Goal: Task Accomplishment & Management: Manage account settings

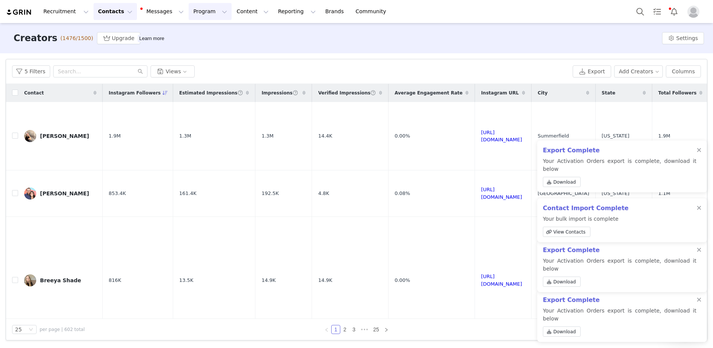
click at [209, 9] on button "Program Program" at bounding box center [210, 11] width 43 height 17
click at [209, 36] on p "Activations" at bounding box center [197, 33] width 29 height 8
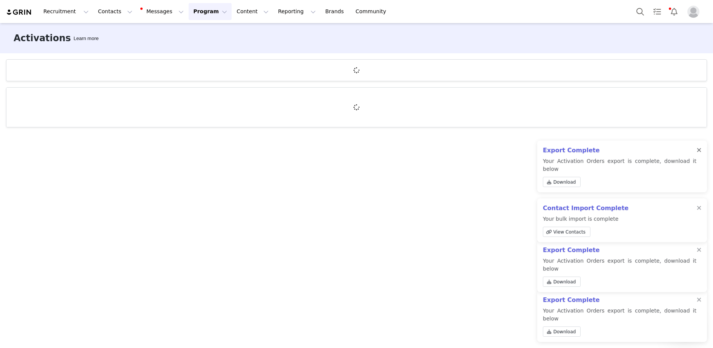
click at [698, 153] on div at bounding box center [699, 150] width 5 height 6
click at [700, 211] on div at bounding box center [699, 208] width 5 height 6
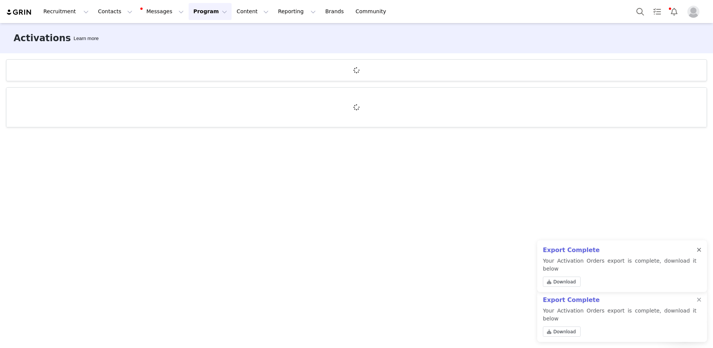
click at [701, 253] on div at bounding box center [699, 250] width 5 height 6
click at [699, 303] on div at bounding box center [699, 300] width 5 height 6
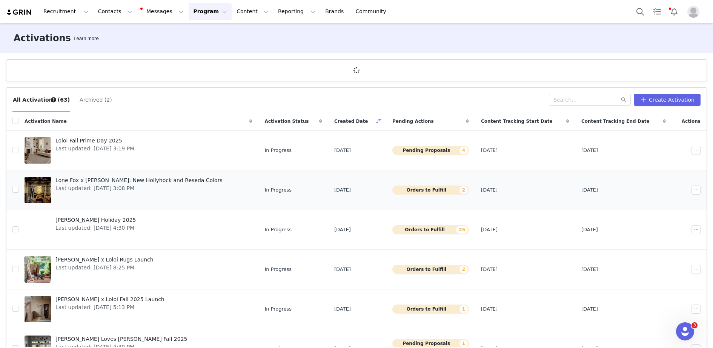
click at [44, 178] on div at bounding box center [38, 190] width 26 height 26
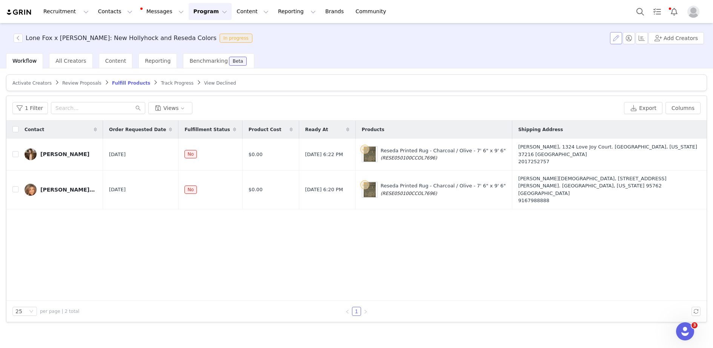
click at [616, 41] on button "button" at bounding box center [616, 38] width 12 height 12
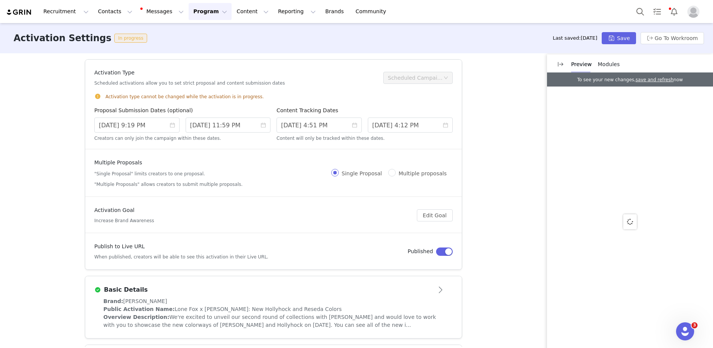
scroll to position [288, 0]
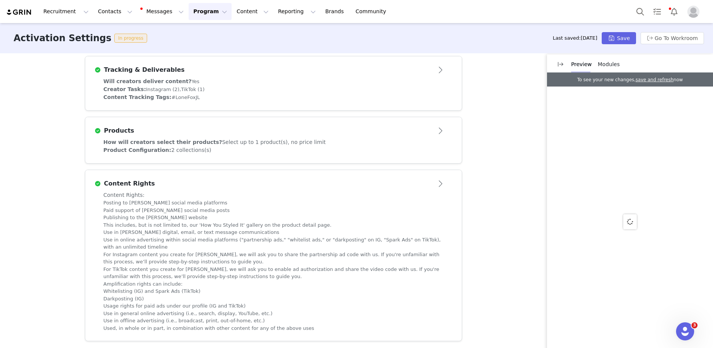
click at [262, 296] on li "Darkposting (IG)" at bounding box center [273, 299] width 340 height 8
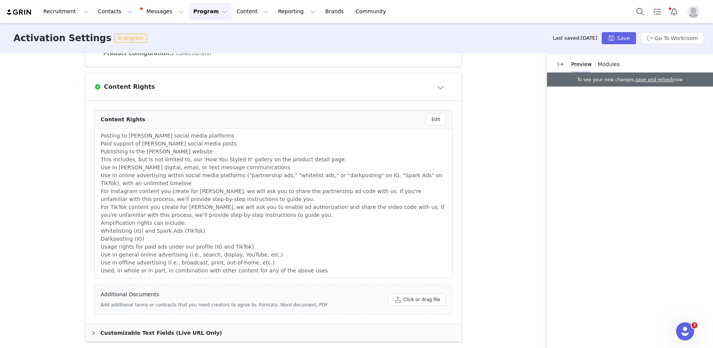
scroll to position [382, 0]
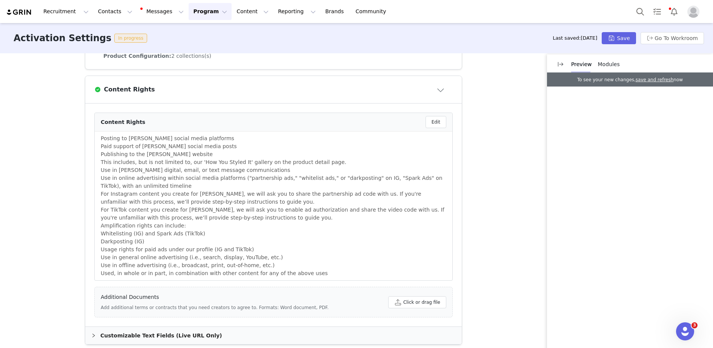
click at [203, 9] on button "Program Program" at bounding box center [210, 11] width 43 height 17
click at [215, 35] on div "Activations" at bounding box center [207, 33] width 51 height 8
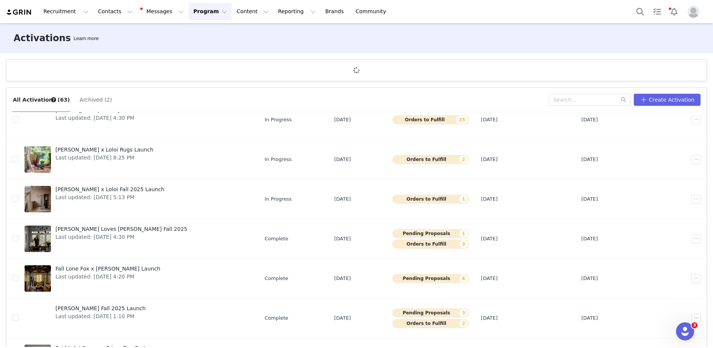
scroll to position [110, 0]
click at [31, 159] on div at bounding box center [38, 159] width 26 height 26
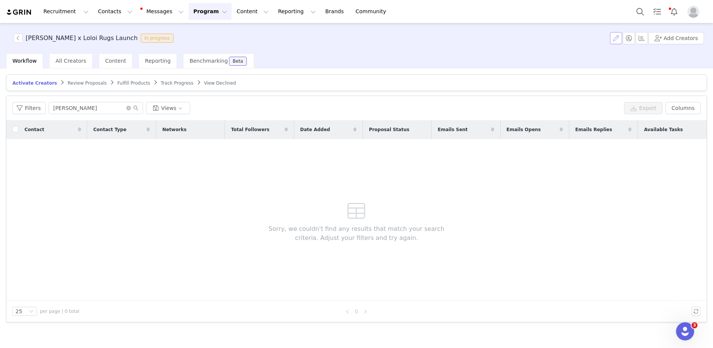
click at [615, 36] on button "button" at bounding box center [616, 38] width 12 height 12
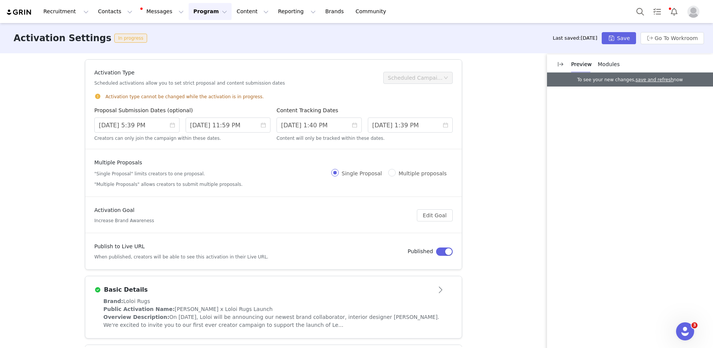
click at [614, 71] on div "Modules" at bounding box center [609, 64] width 22 height 17
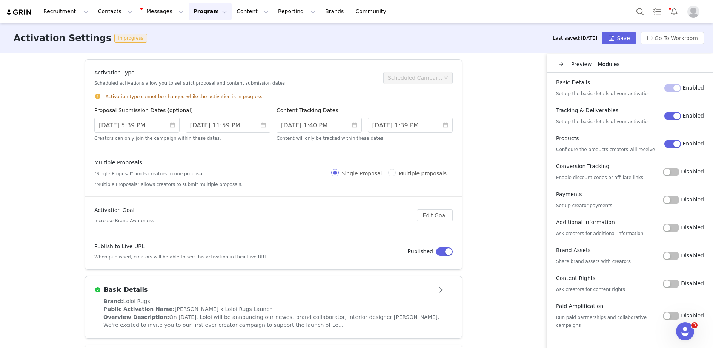
click at [674, 289] on div "Content Rights Ask creators for content rights Disabled" at bounding box center [630, 283] width 148 height 19
click at [674, 282] on button "Disabled" at bounding box center [671, 283] width 17 height 8
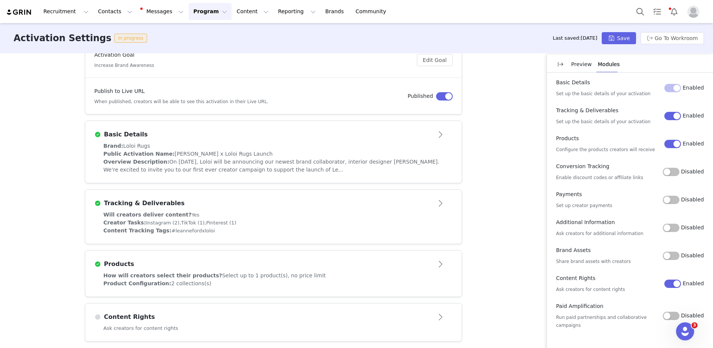
click at [409, 303] on article "Content Rights" at bounding box center [273, 313] width 377 height 21
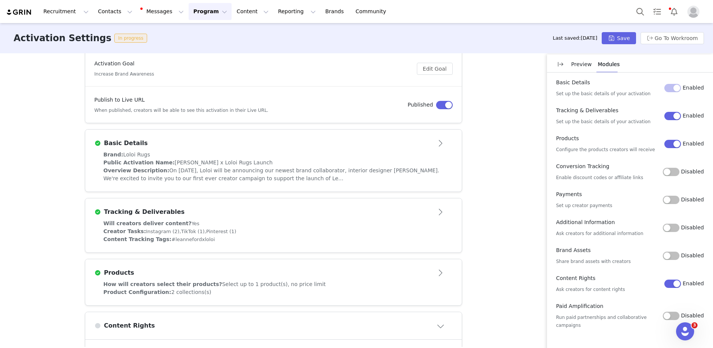
scroll to position [120, 0]
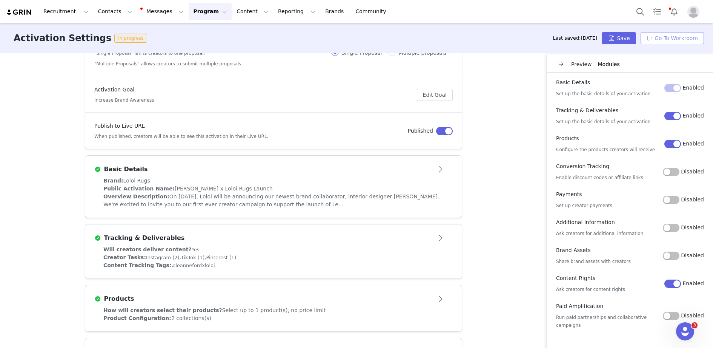
click at [675, 36] on button "Go To Workroom" at bounding box center [672, 38] width 63 height 12
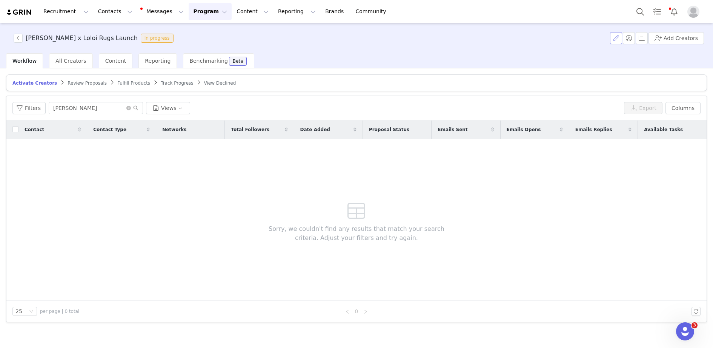
click at [619, 38] on button "button" at bounding box center [616, 38] width 12 height 12
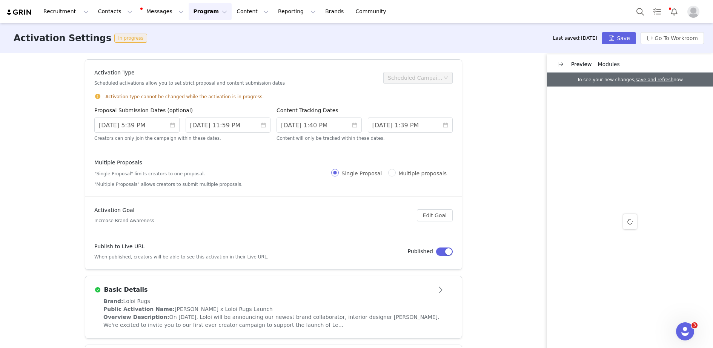
scroll to position [111, 0]
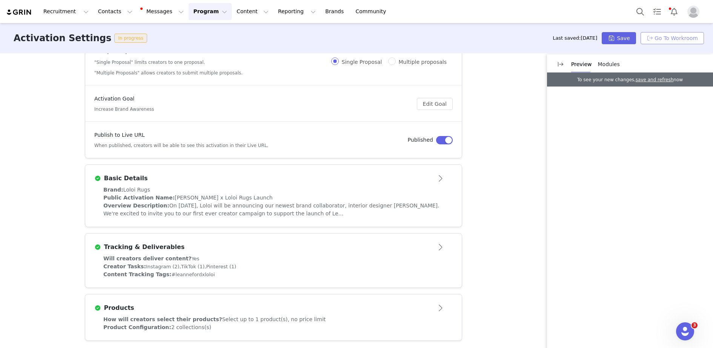
click at [671, 39] on button "Go To Workroom" at bounding box center [672, 38] width 63 height 12
